Goal: Share content: Share content

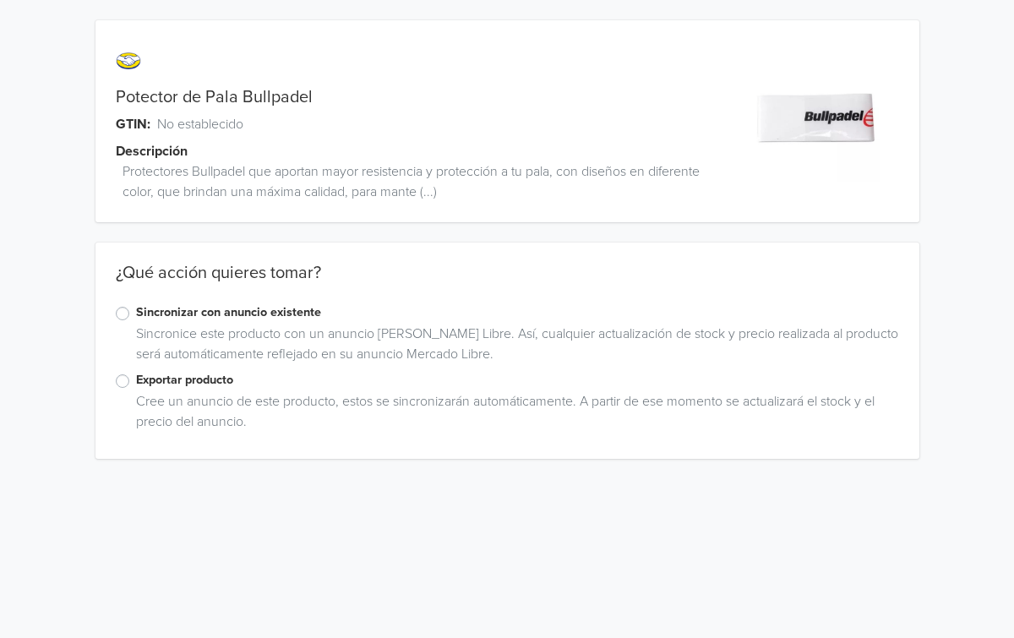
click at [136, 380] on label "Exportar producto" at bounding box center [517, 380] width 763 height 19
click at [0, 0] on input "Exportar producto" at bounding box center [0, 0] width 0 height 0
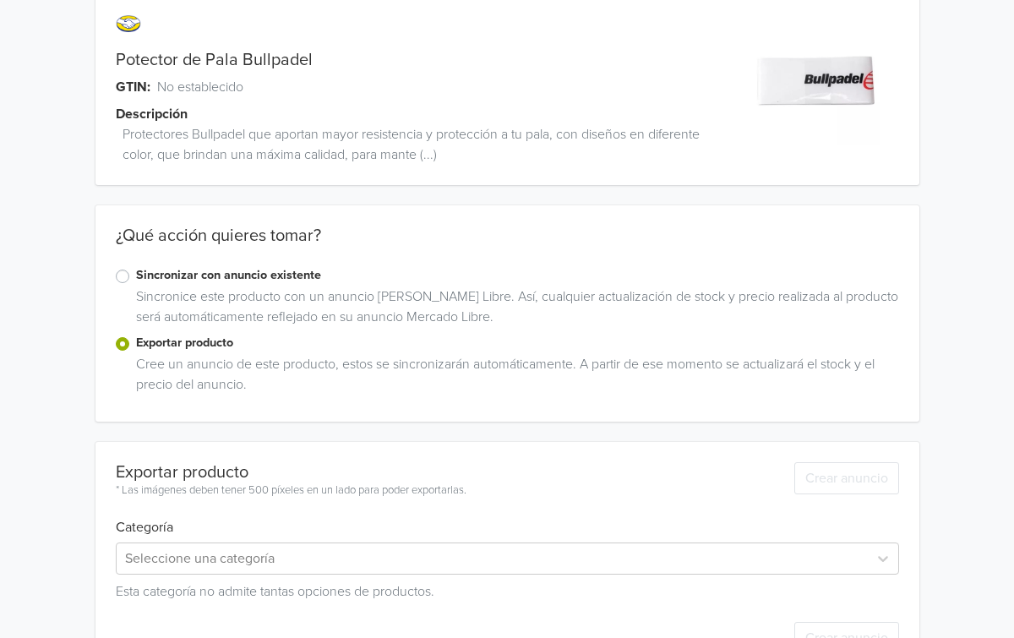
scroll to position [93, 0]
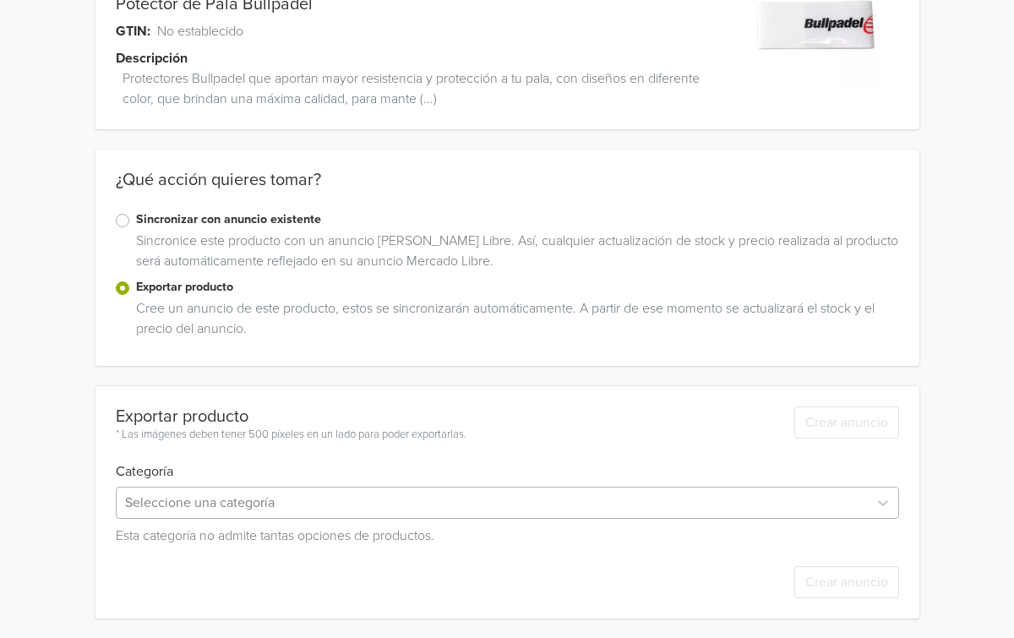
click at [221, 516] on div "Seleccione una categoría" at bounding box center [508, 503] width 784 height 32
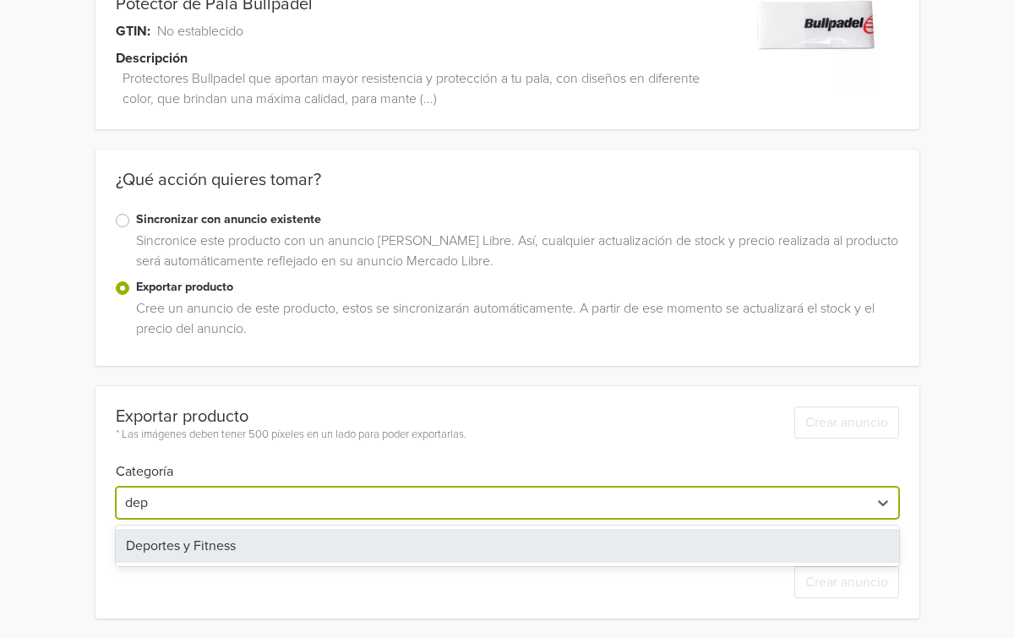
type input "depo"
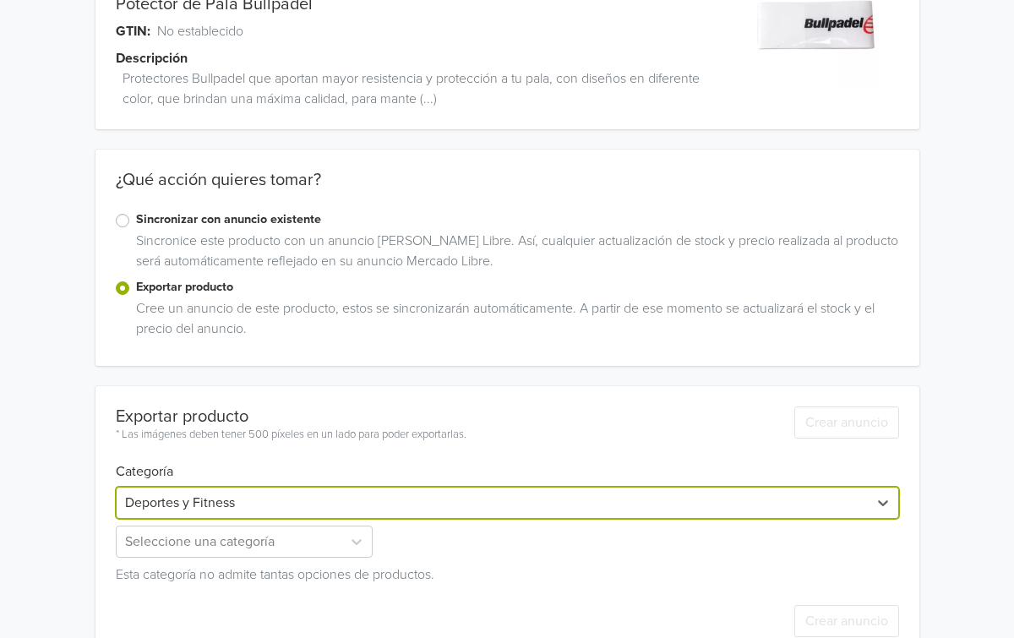
scroll to position [132, 0]
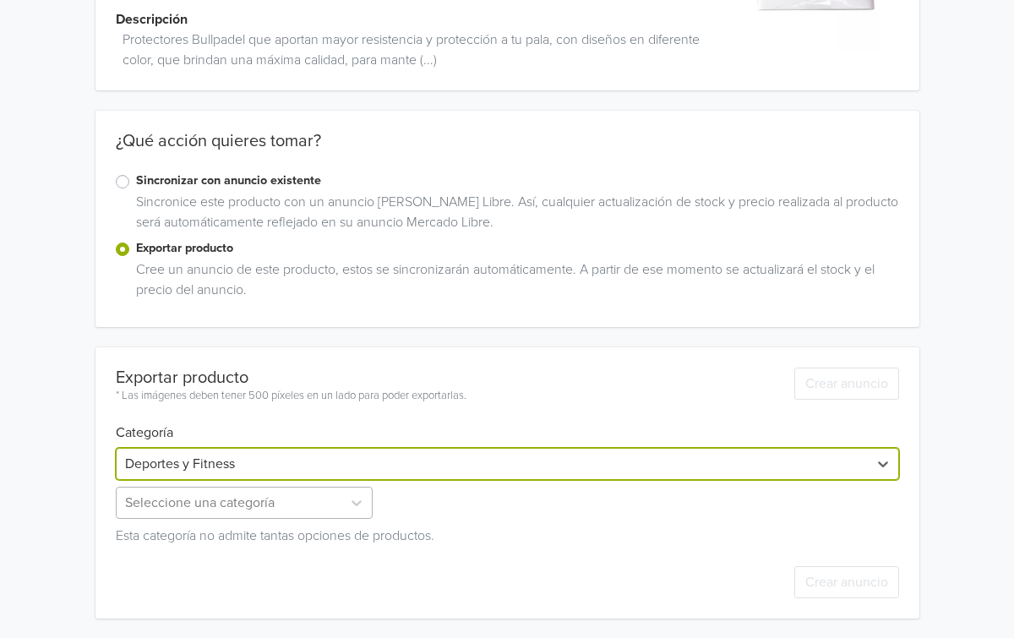
click at [271, 507] on div "Seleccione una categoría" at bounding box center [246, 503] width 261 height 32
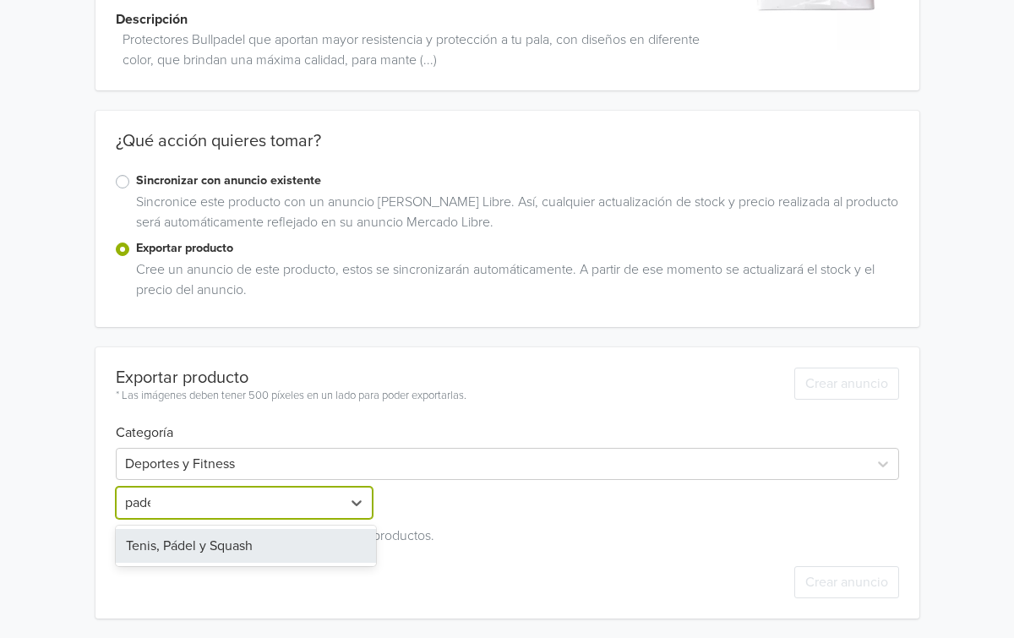
type input "padel"
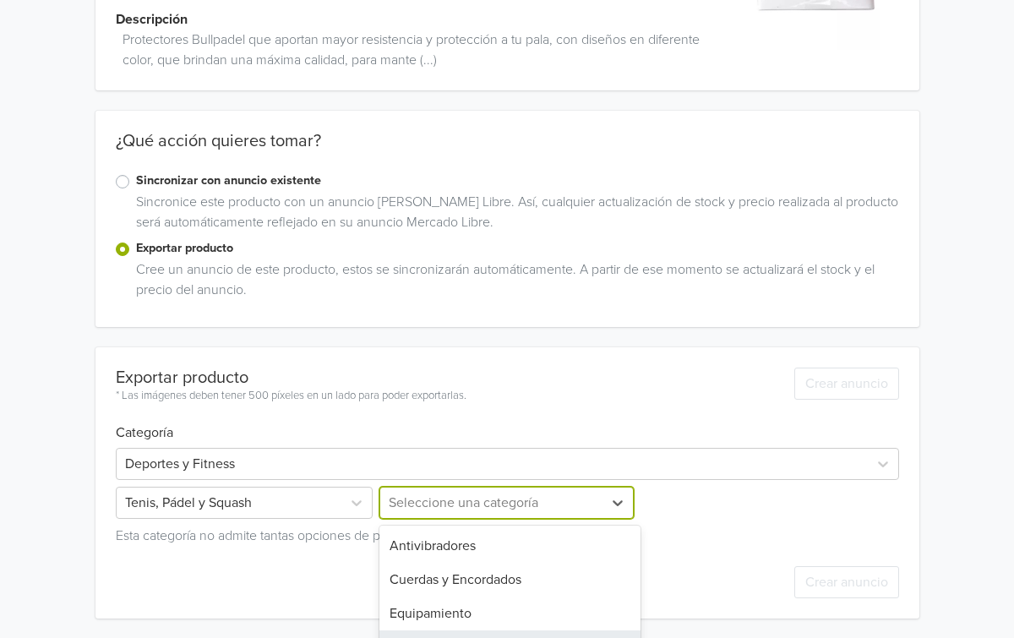
scroll to position [272, 0]
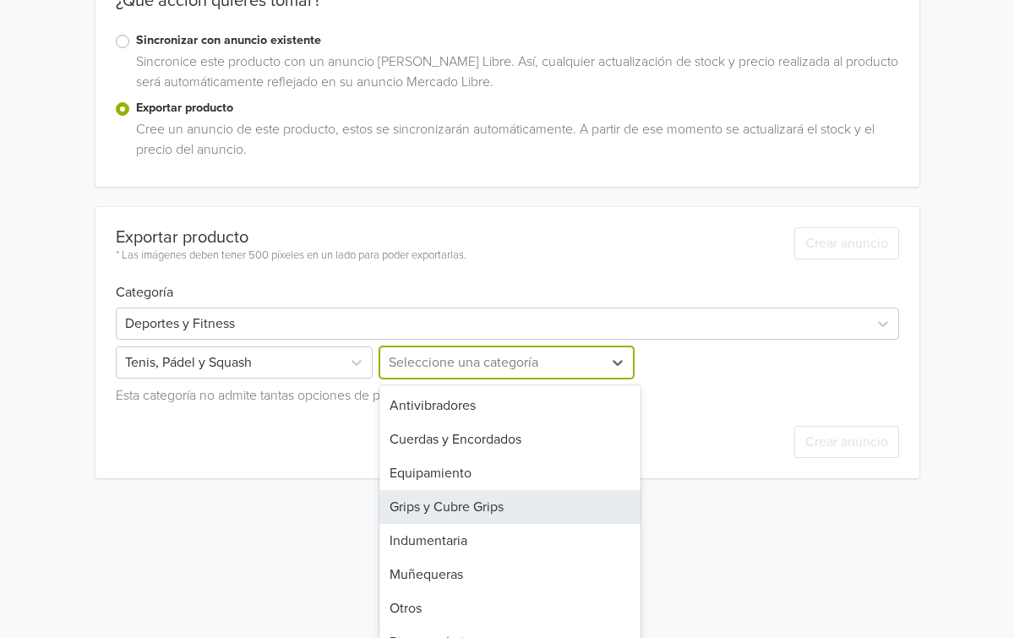
click at [391, 379] on div "Grips y Cubre Grips, 4 of 8. 8 results available. Use Up and Down to choose opt…" at bounding box center [506, 363] width 261 height 32
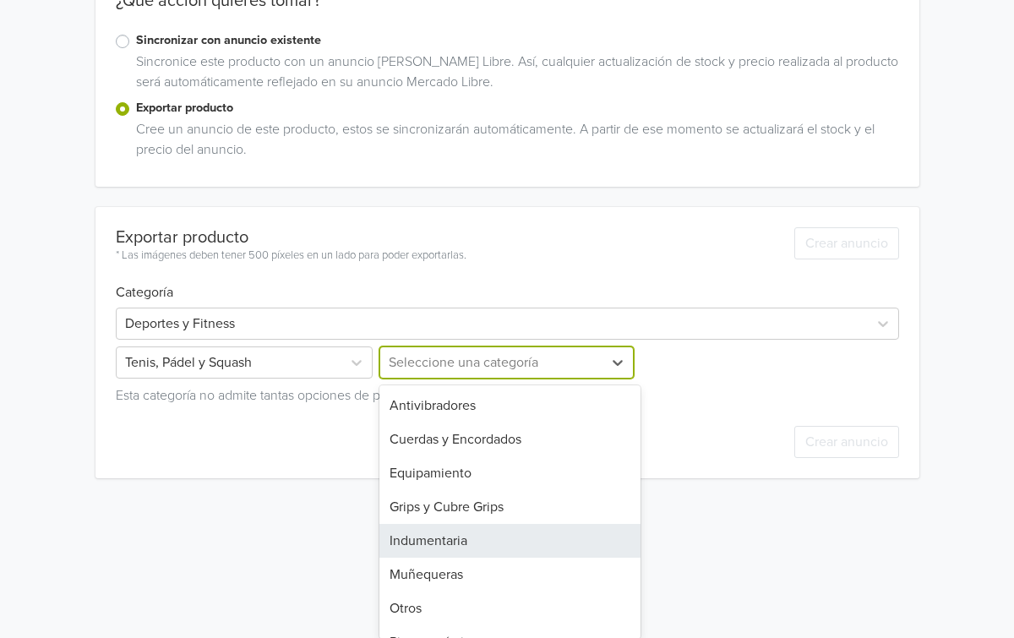
scroll to position [24, 0]
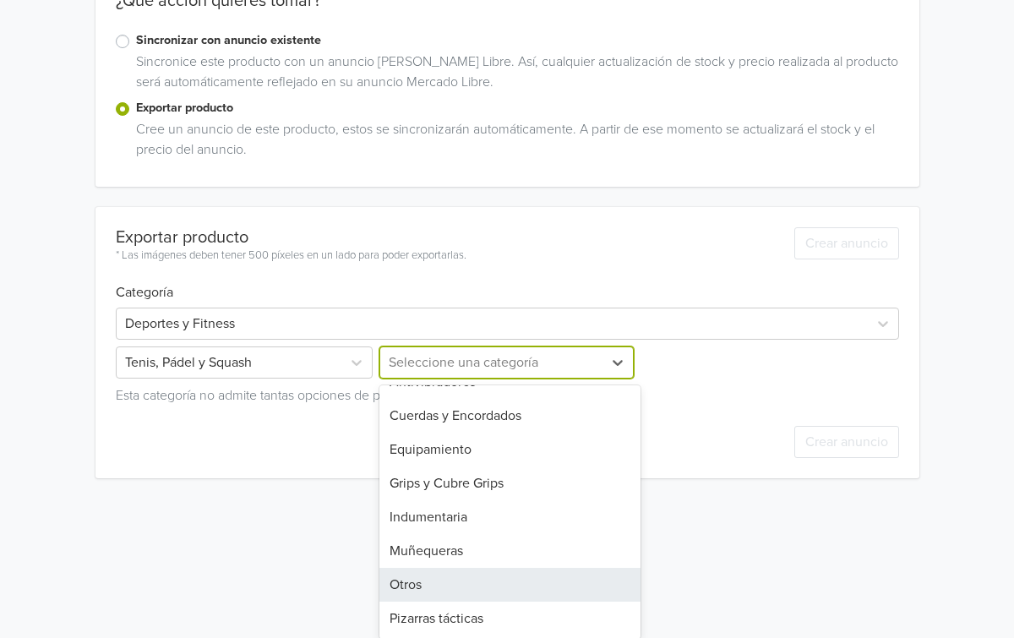
click at [426, 590] on div "Otros" at bounding box center [510, 585] width 261 height 34
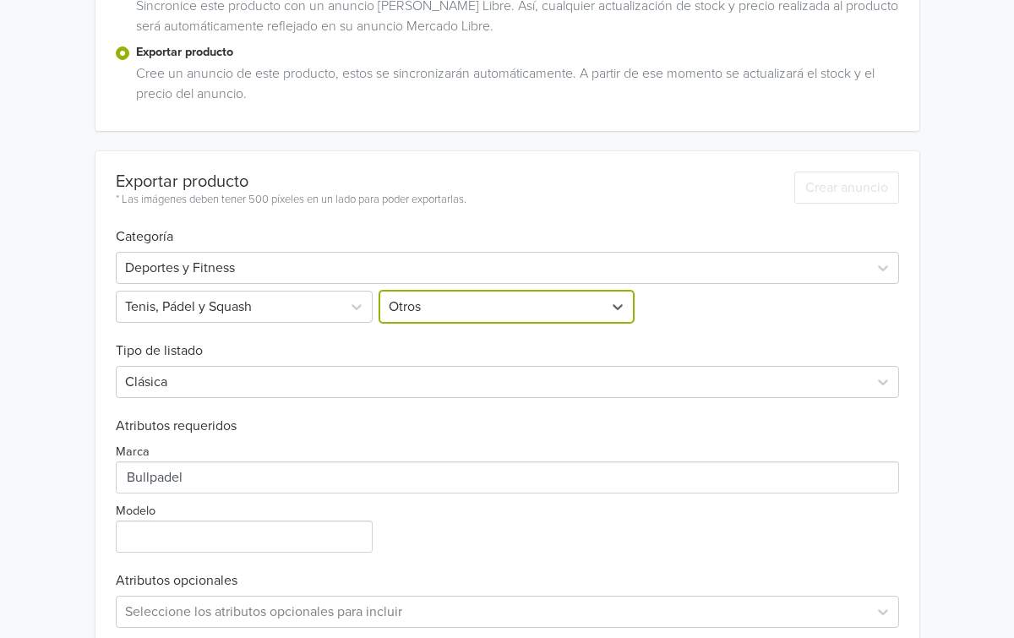
scroll to position [411, 0]
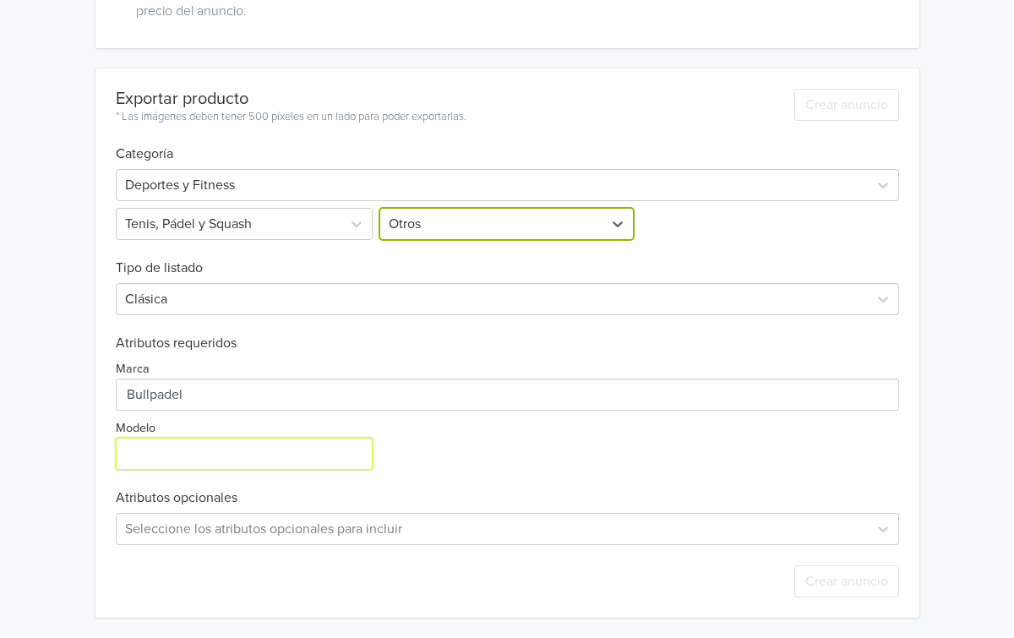
click at [232, 448] on input "Modelo" at bounding box center [245, 454] width 258 height 32
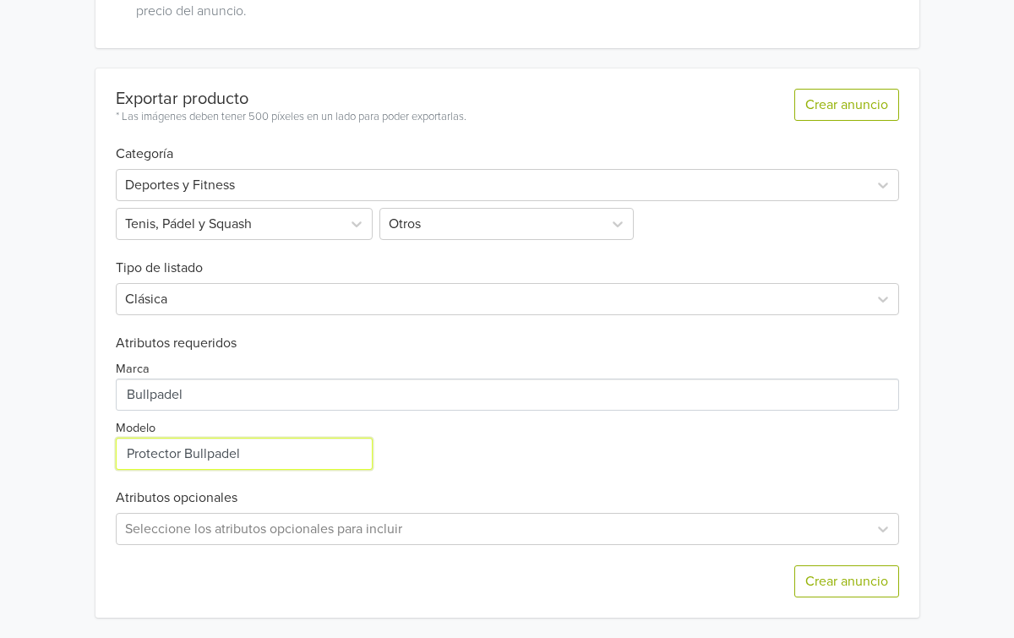
type input "Protector Bullpadel"
click at [551, 474] on div "Exportar producto * Las imágenes deben tener 500 píxeles en un lado para poder …" at bounding box center [508, 342] width 784 height 549
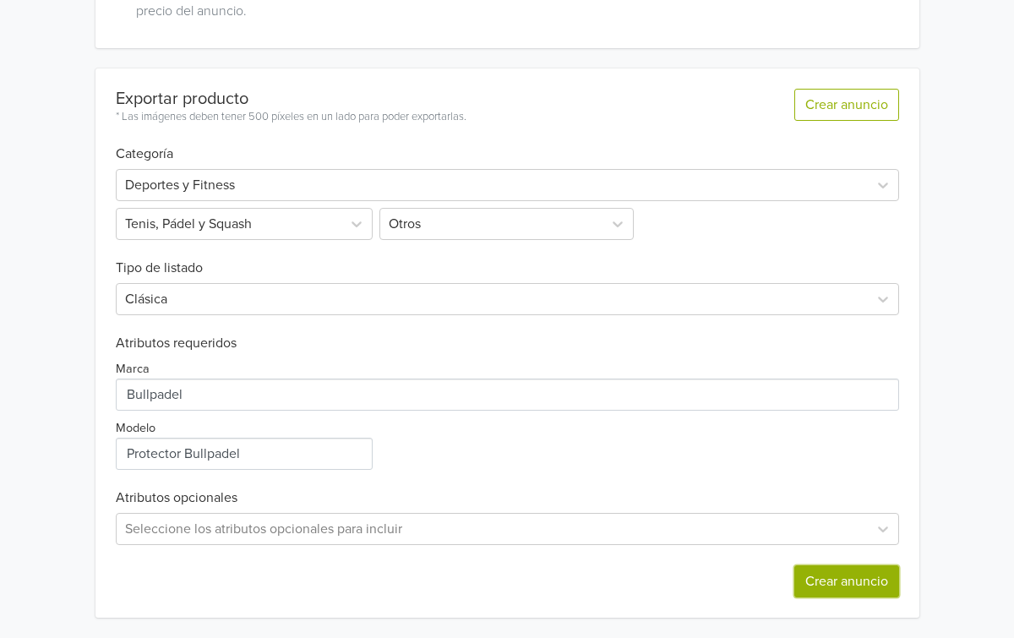
click at [842, 593] on button "Crear anuncio" at bounding box center [847, 582] width 105 height 32
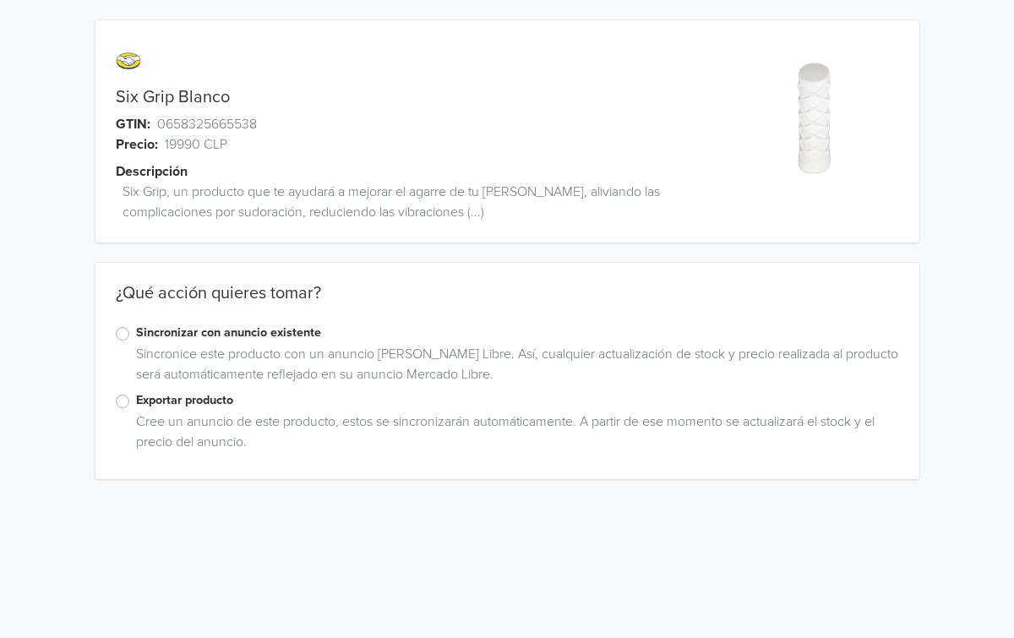
click at [129, 402] on div "Exportar producto" at bounding box center [508, 401] width 784 height 20
click at [136, 398] on label "Exportar producto" at bounding box center [517, 400] width 763 height 19
click at [0, 0] on input "Exportar producto" at bounding box center [0, 0] width 0 height 0
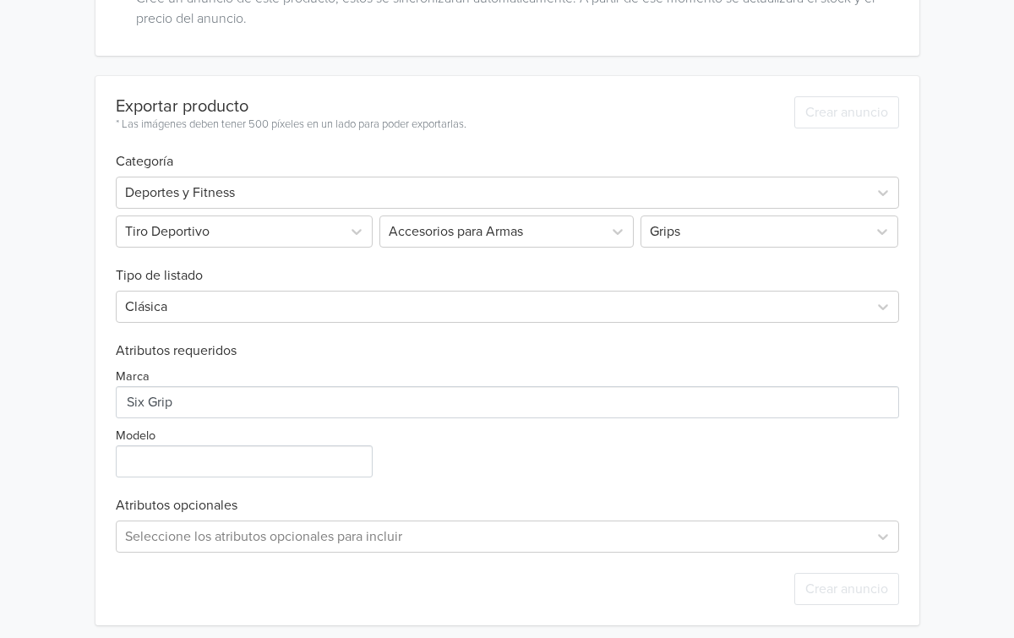
scroll to position [431, 0]
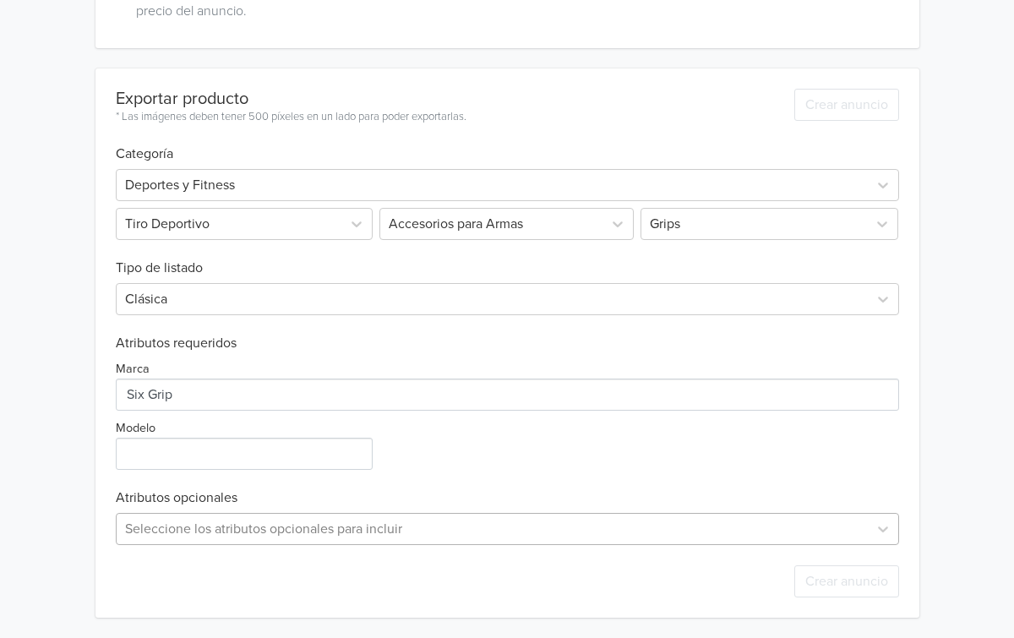
click at [286, 523] on div "Seleccione los atributos opcionales para incluir" at bounding box center [508, 529] width 784 height 32
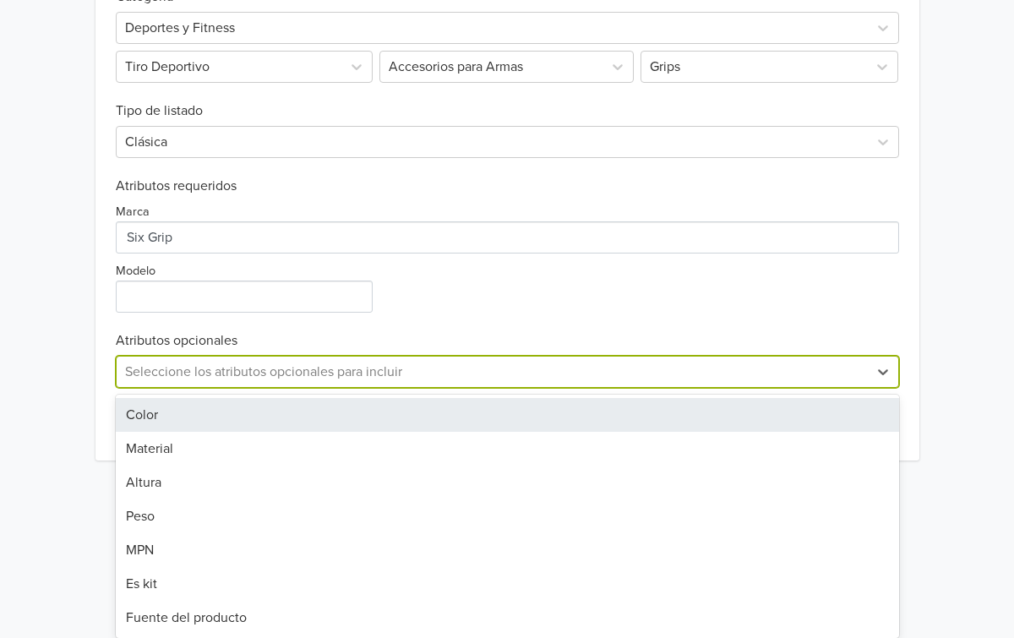
click at [254, 418] on div "Color" at bounding box center [508, 415] width 784 height 34
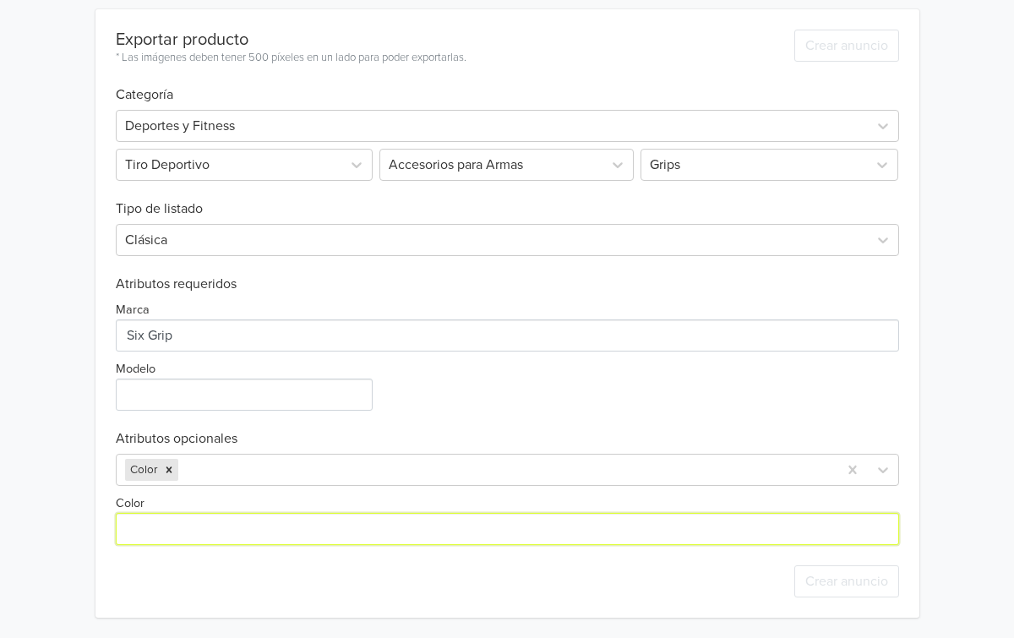
click at [367, 524] on input "Color" at bounding box center [508, 529] width 784 height 32
type input "N"
type input "b"
type input "Blanco"
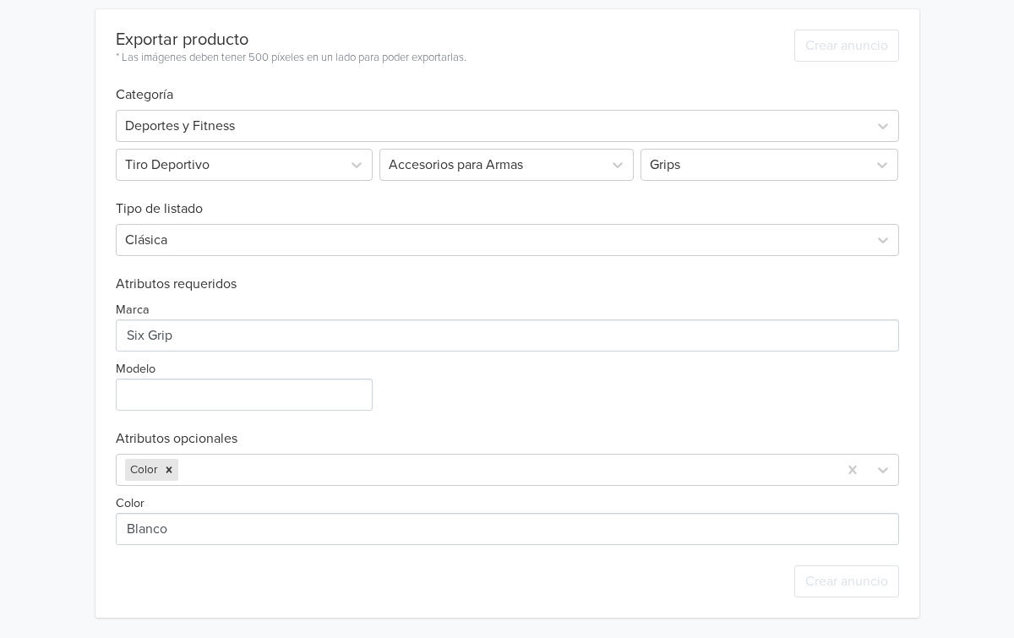
click at [544, 589] on div "Crear anuncio" at bounding box center [508, 581] width 784 height 73
